Goal: Task Accomplishment & Management: Manage account settings

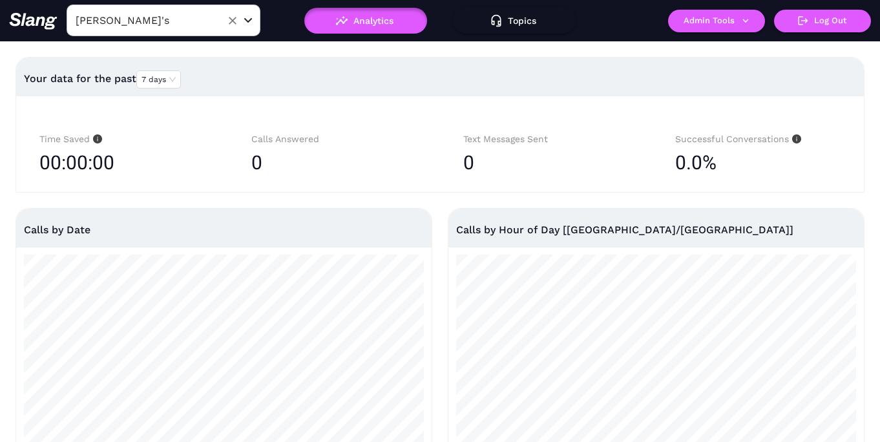
click at [191, 24] on input "[PERSON_NAME]'s" at bounding box center [143, 20] width 142 height 20
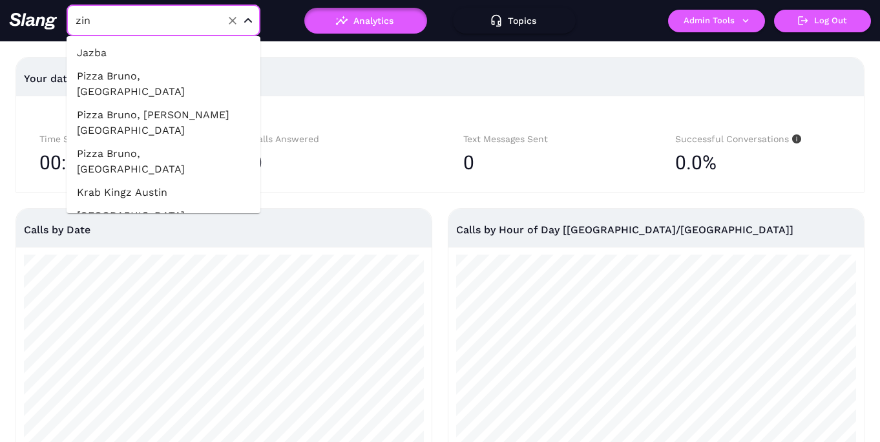
type input "zinc"
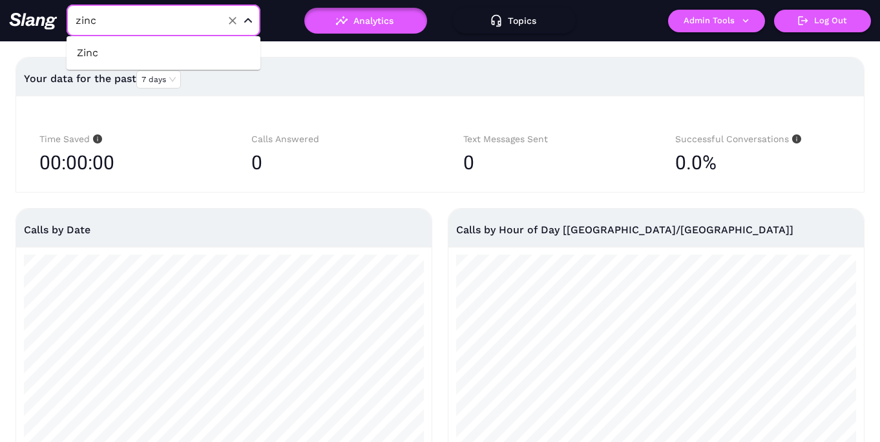
click at [199, 44] on li "Zinc" at bounding box center [164, 52] width 194 height 23
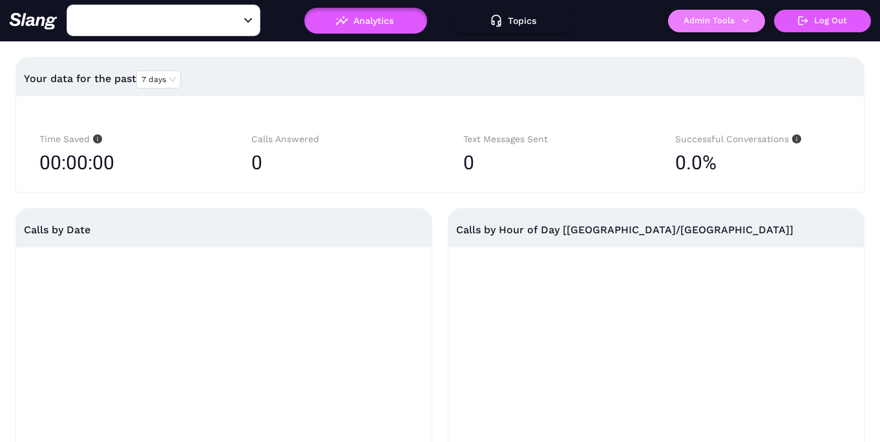
type input "Zinc"
click at [719, 22] on button "Admin Tools" at bounding box center [716, 21] width 97 height 23
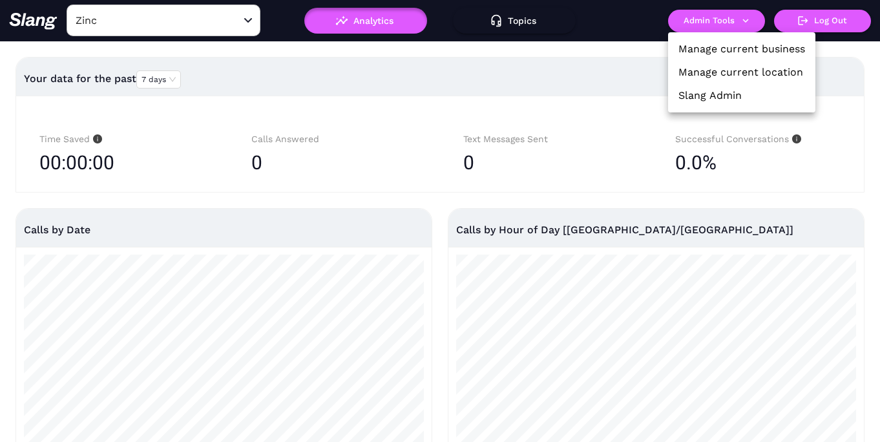
click at [721, 70] on link "Manage current location" at bounding box center [740, 72] width 125 height 15
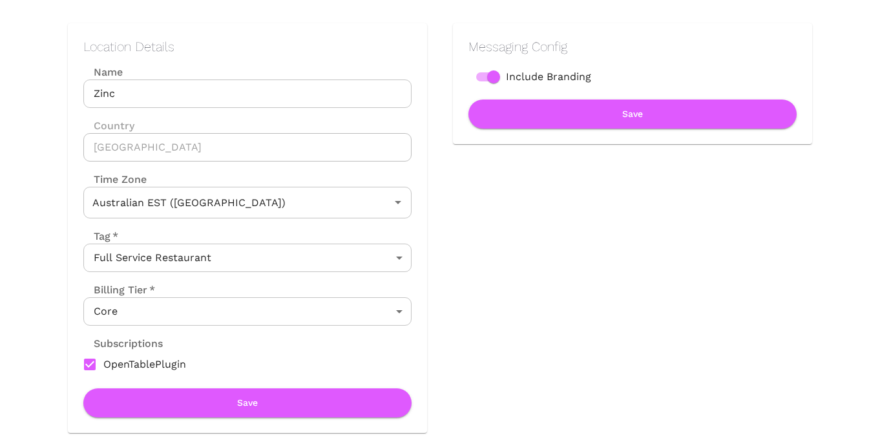
scroll to position [171, 0]
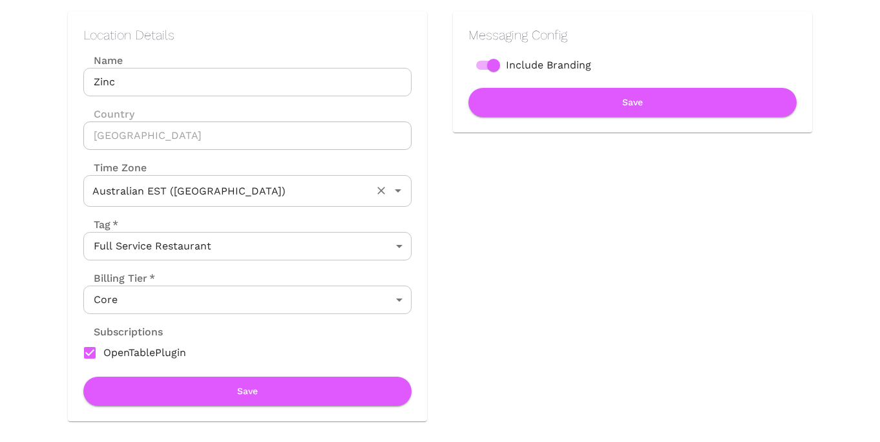
click at [293, 189] on input "Australian EST ([GEOGRAPHIC_DATA])" at bounding box center [229, 191] width 280 height 20
